Goal: Check status: Check status

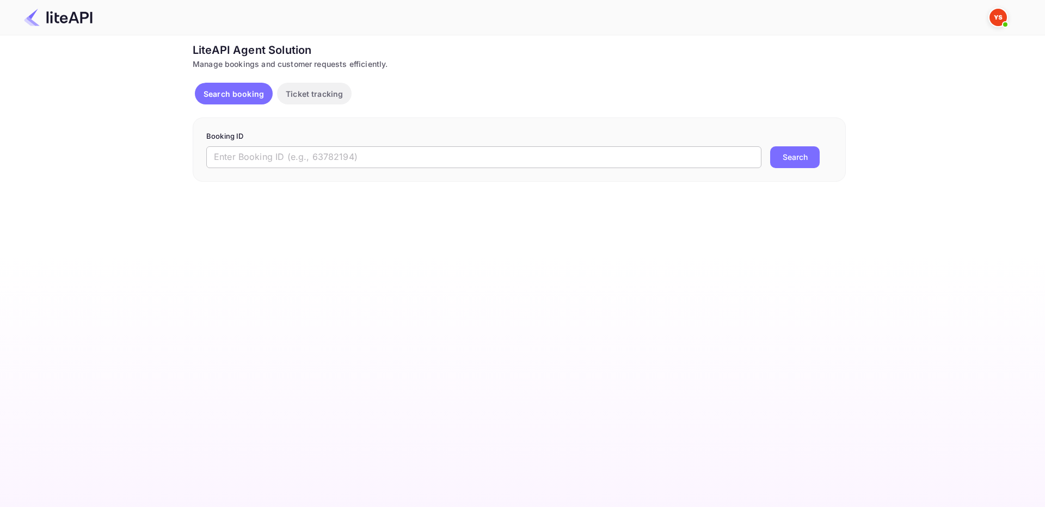
drag, startPoint x: 336, startPoint y: 161, endPoint x: 356, endPoint y: 160, distance: 20.1
click at [337, 160] on input "text" at bounding box center [483, 157] width 555 height 22
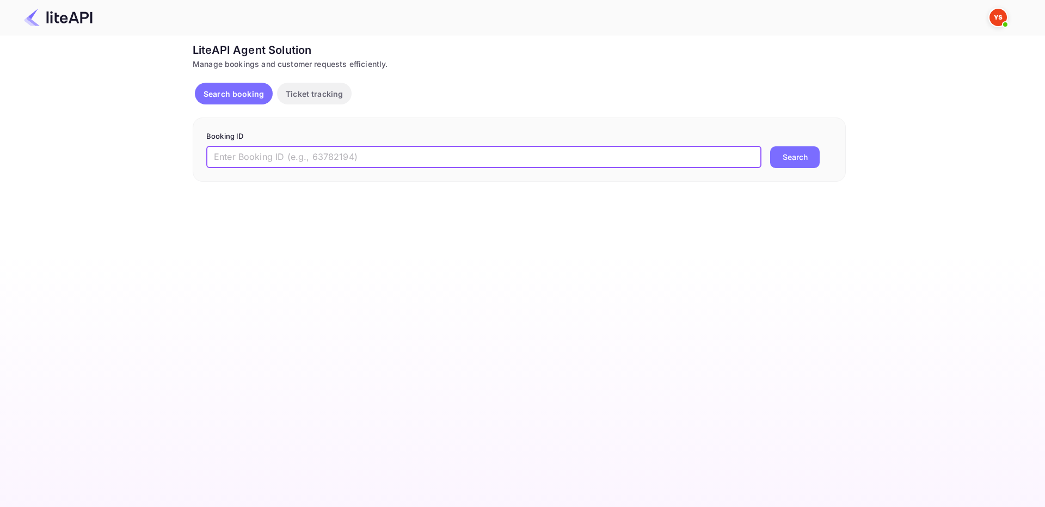
paste input "8127214"
type input "8127214"
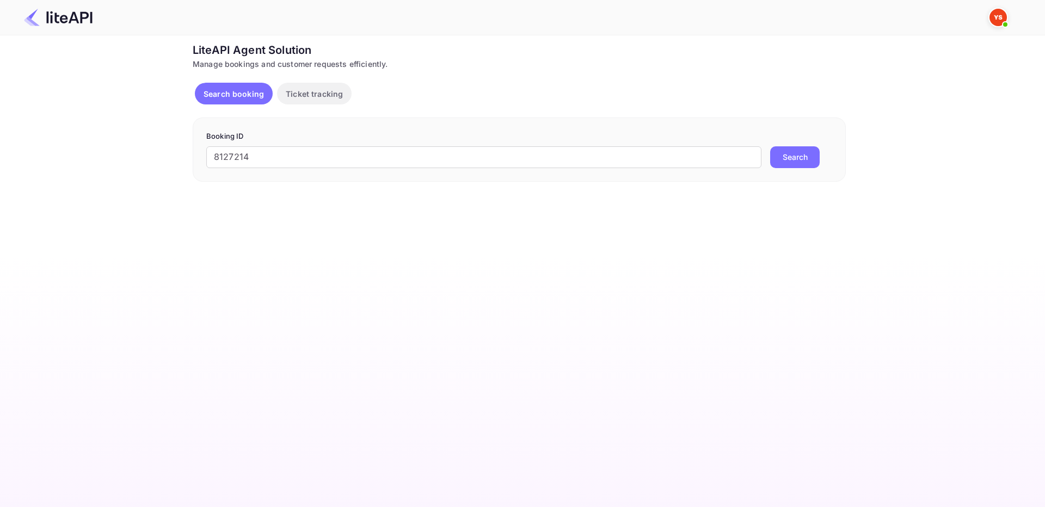
click at [793, 155] on button "Search" at bounding box center [795, 157] width 50 height 22
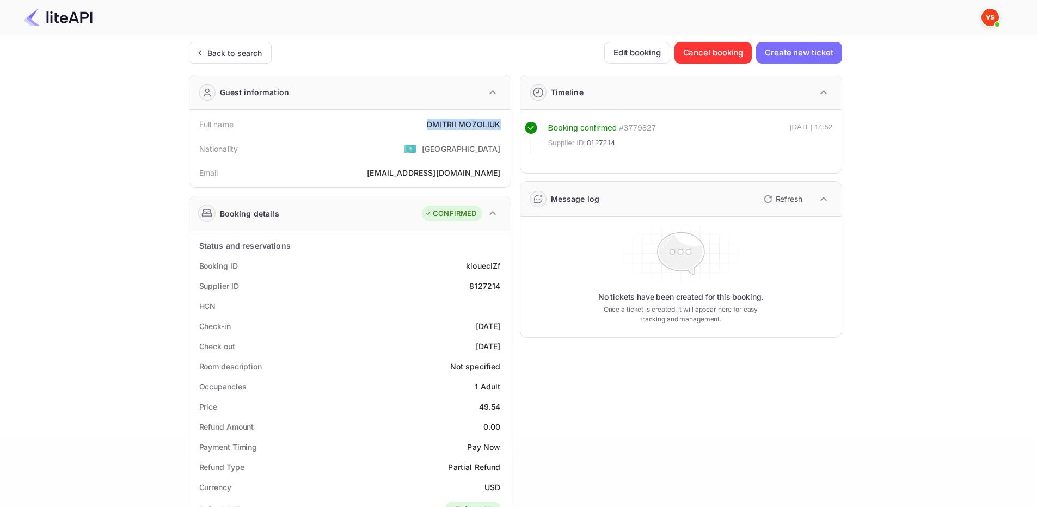
drag, startPoint x: 425, startPoint y: 126, endPoint x: 502, endPoint y: 128, distance: 77.3
click at [502, 128] on div "Full name [PERSON_NAME]" at bounding box center [350, 124] width 312 height 20
copy div "[PERSON_NAME]"
drag, startPoint x: 479, startPoint y: 408, endPoint x: 503, endPoint y: 406, distance: 24.6
click at [503, 406] on div "Price 49.54" at bounding box center [350, 407] width 312 height 20
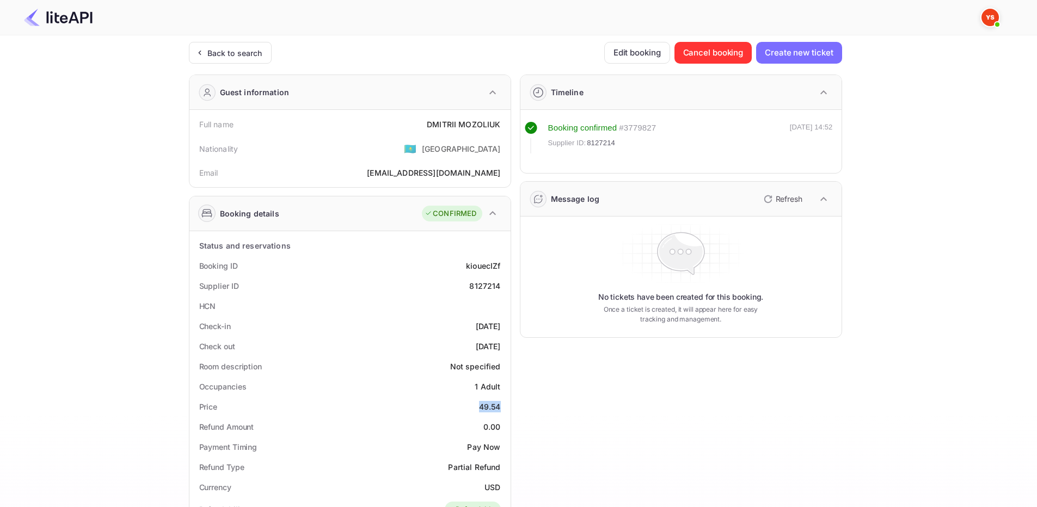
copy div "49.54"
